Goal: Task Accomplishment & Management: Use online tool/utility

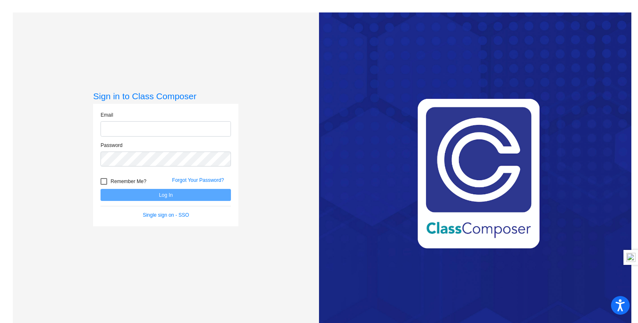
type input "[EMAIL_ADDRESS][DOMAIN_NAME]"
click at [192, 196] on button "Log In" at bounding box center [165, 195] width 130 height 12
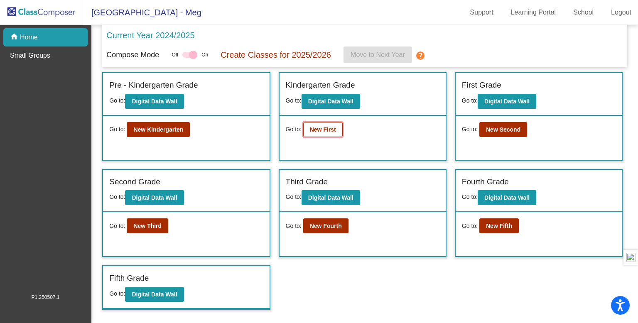
click at [322, 134] on button "New First" at bounding box center [322, 129] width 39 height 15
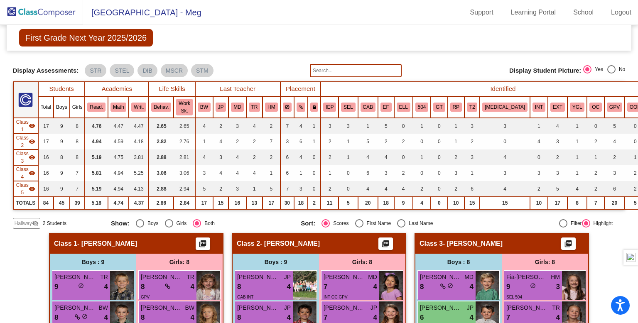
click at [386, 70] on input "text" at bounding box center [356, 70] width 92 height 13
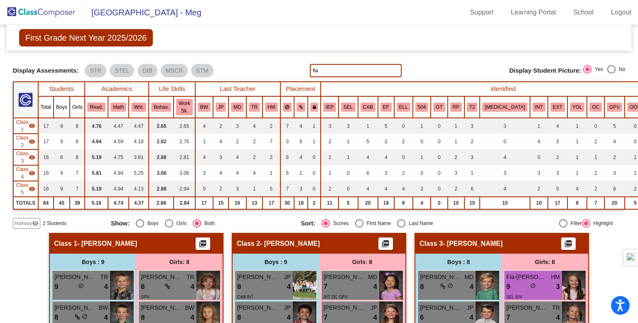
drag, startPoint x: 364, startPoint y: 71, endPoint x: 308, endPoint y: 77, distance: 56.3
click at [310, 77] on form "fia" at bounding box center [356, 70] width 92 height 13
type input "J"
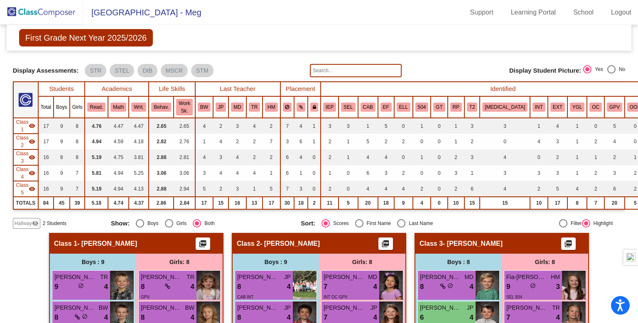
click at [29, 12] on img at bounding box center [41, 12] width 83 height 24
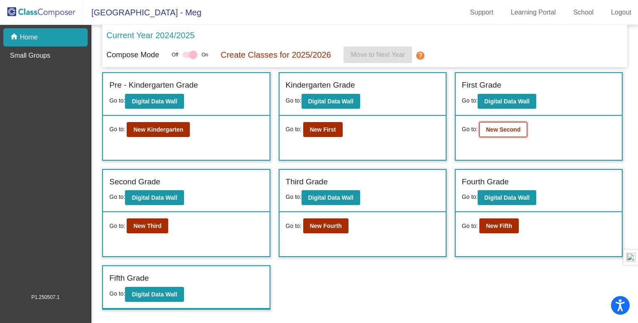
click at [507, 126] on b "New Second" at bounding box center [503, 129] width 34 height 7
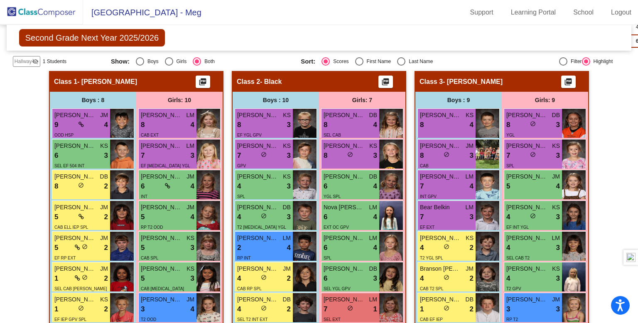
scroll to position [144, 0]
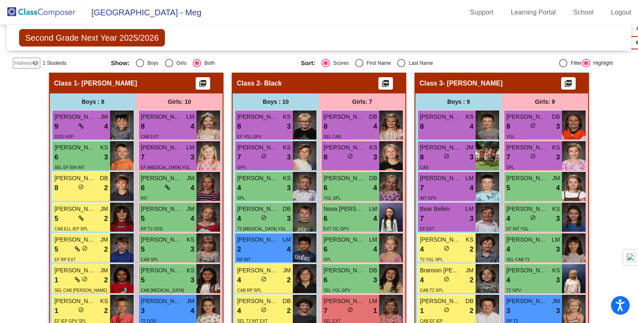
click at [34, 15] on img at bounding box center [41, 12] width 83 height 24
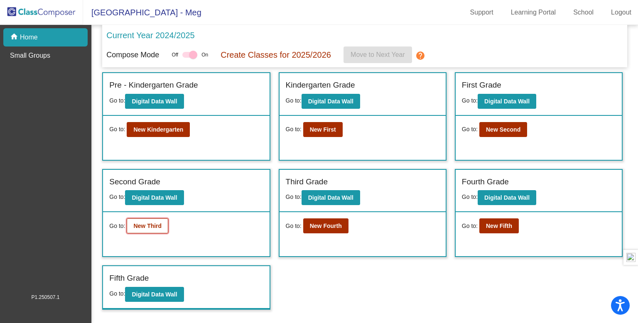
click at [148, 229] on button "New Third" at bounding box center [148, 225] width 42 height 15
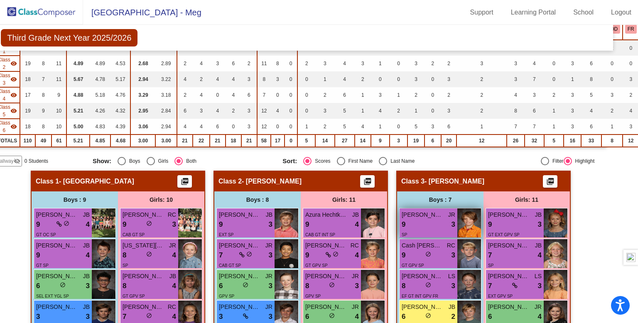
scroll to position [0, 18]
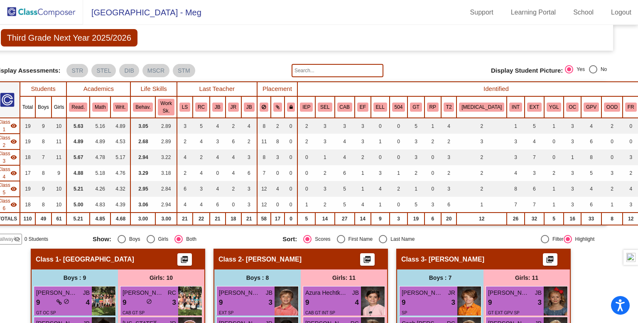
click at [361, 70] on input "text" at bounding box center [337, 70] width 92 height 13
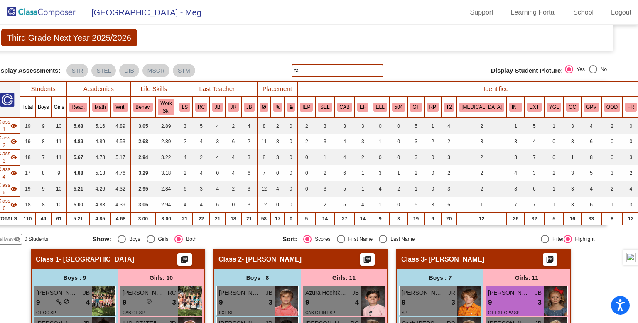
type input "t"
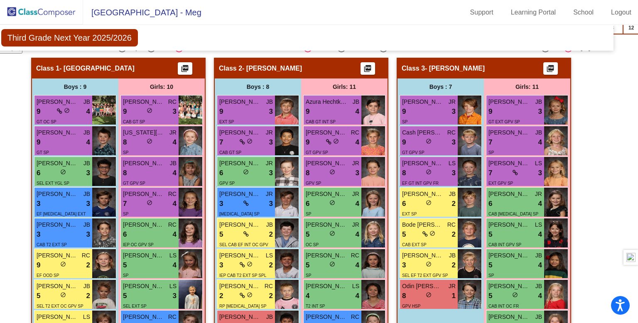
scroll to position [190, 18]
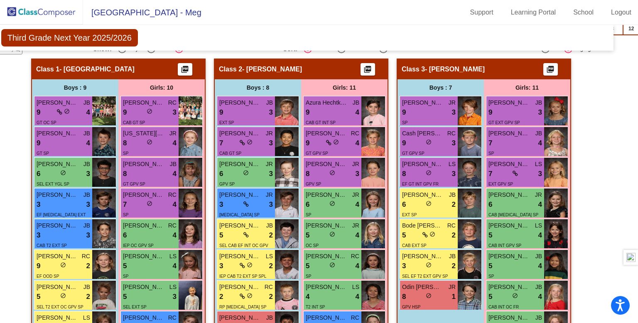
click at [44, 14] on img at bounding box center [41, 12] width 83 height 24
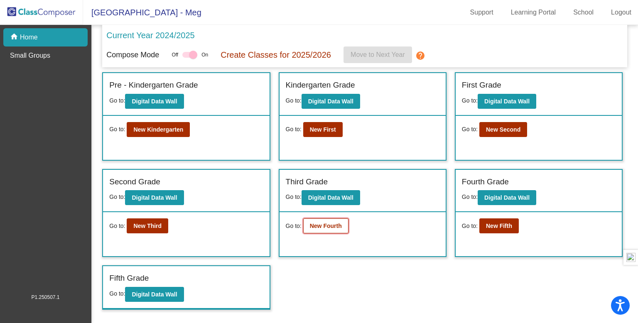
click at [328, 228] on button "New Fourth" at bounding box center [325, 225] width 45 height 15
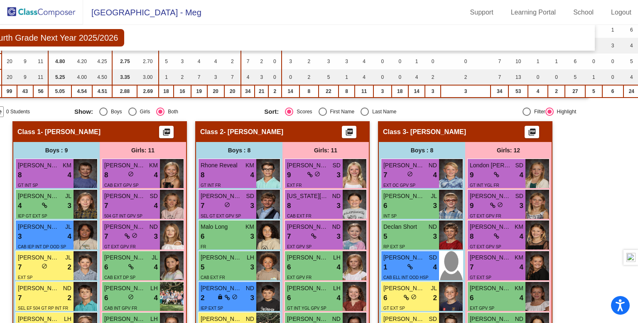
scroll to position [0, 37]
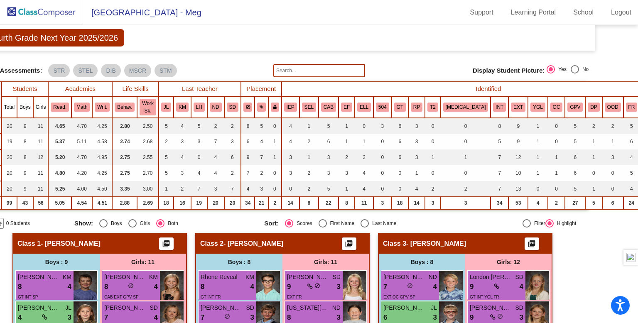
click at [349, 70] on input "text" at bounding box center [319, 70] width 92 height 13
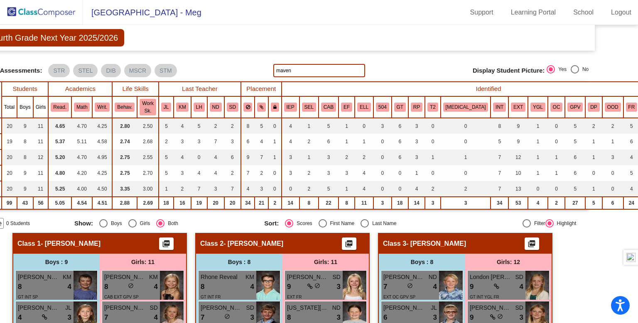
type input "maven"
click at [51, 16] on img at bounding box center [41, 12] width 83 height 24
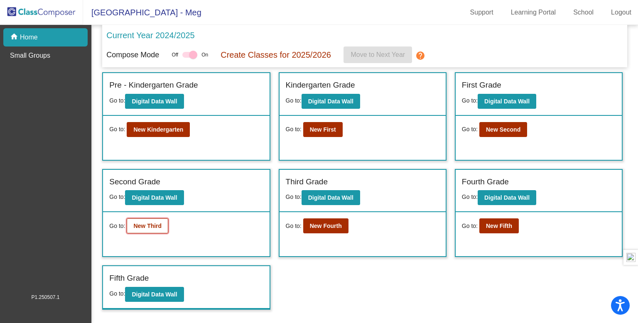
click at [157, 220] on button "New Third" at bounding box center [148, 225] width 42 height 15
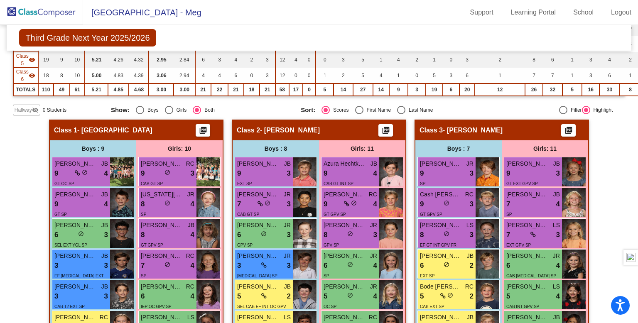
scroll to position [116, 0]
